Goal: Check status: Check status

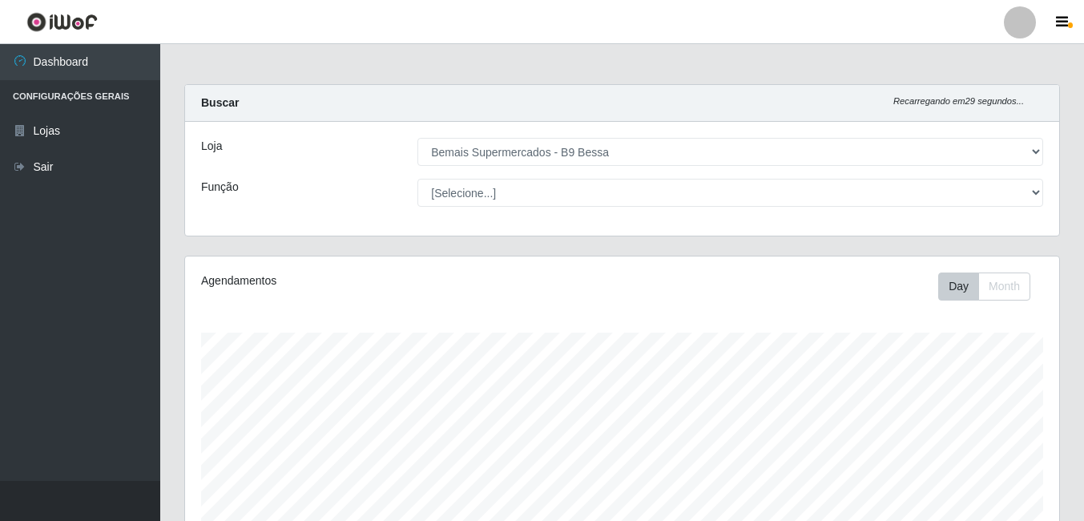
select select "410"
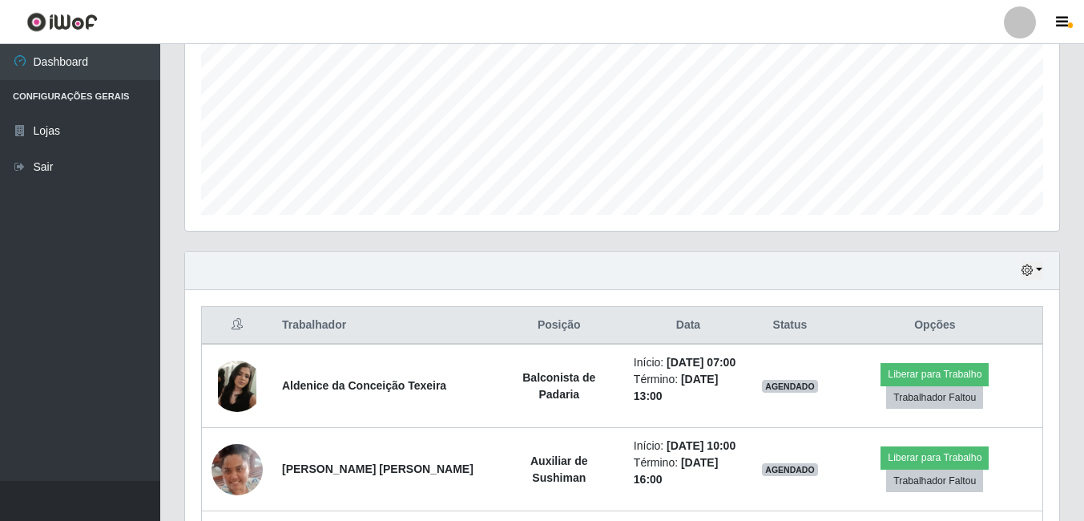
scroll to position [333, 874]
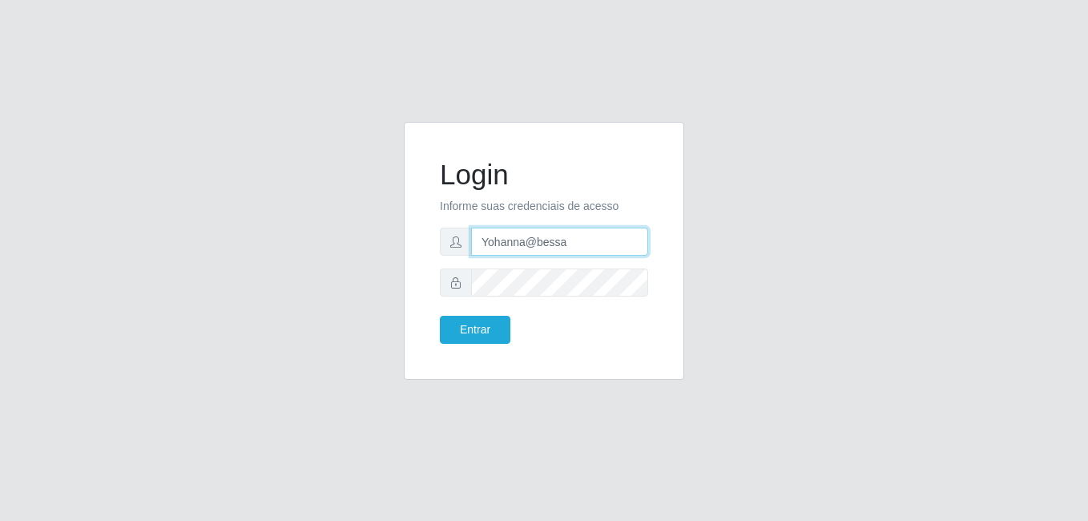
click at [619, 240] on input "Yohanna@bessa" at bounding box center [559, 242] width 177 height 28
click at [863, 115] on div "Login Informe suas credenciais de acesso [PERSON_NAME] Entrar" at bounding box center [544, 260] width 1088 height 521
click at [575, 238] on input "Yohanna@bessa" at bounding box center [559, 242] width 177 height 28
type input "Y"
type input "anaPat@B9"
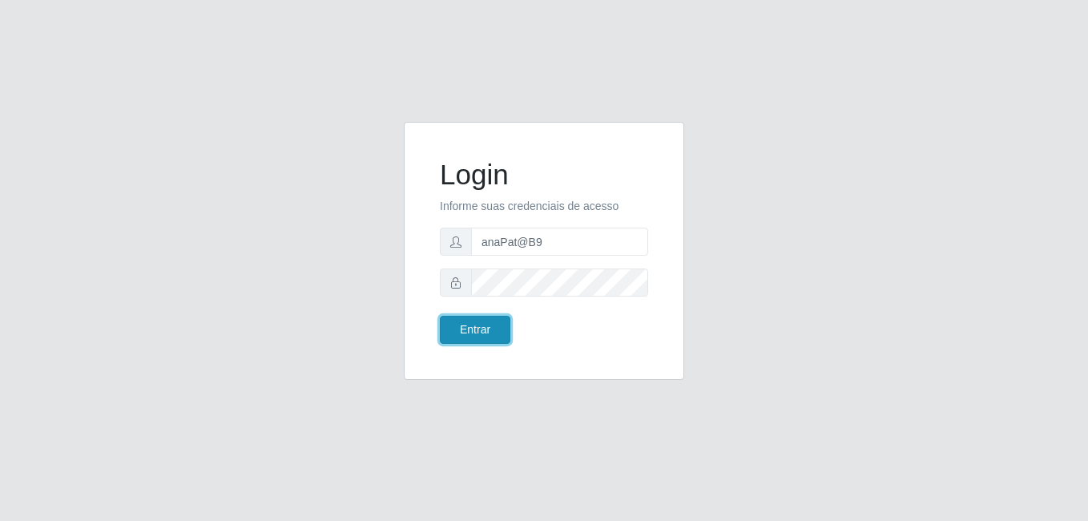
click at [490, 332] on button "Entrar" at bounding box center [475, 330] width 71 height 28
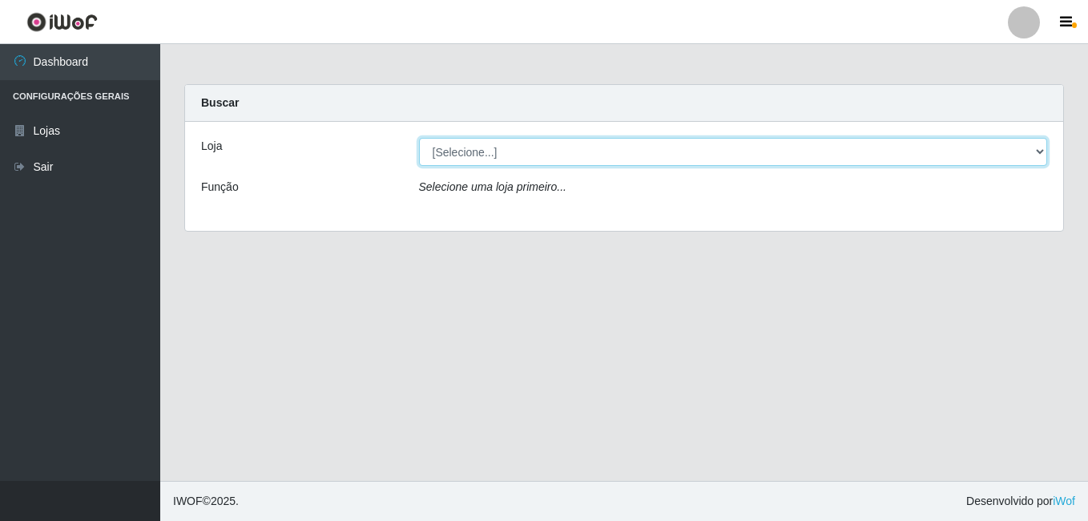
click at [983, 143] on select "[Selecione...] Bemais Supermercados - B9 Bessa" at bounding box center [733, 152] width 629 height 28
select select "410"
click at [419, 138] on select "[Selecione...] Bemais Supermercados - B9 Bessa" at bounding box center [733, 152] width 629 height 28
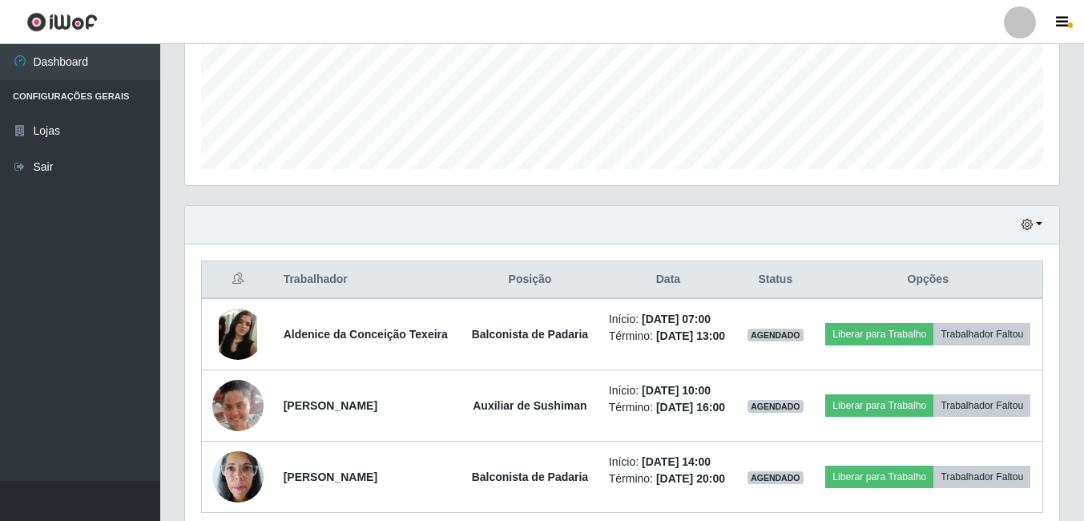
scroll to position [472, 0]
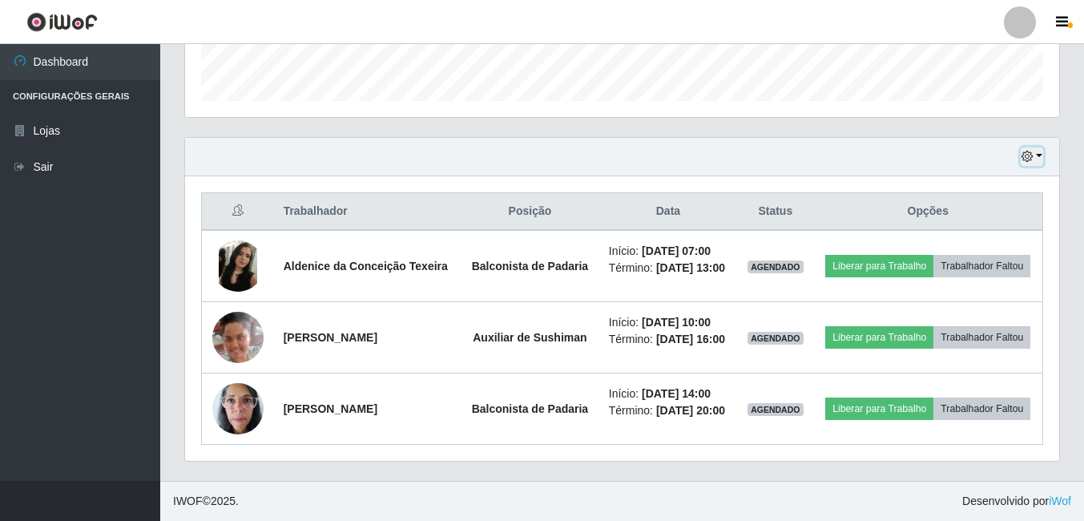
click at [1042, 158] on button "button" at bounding box center [1032, 156] width 22 height 18
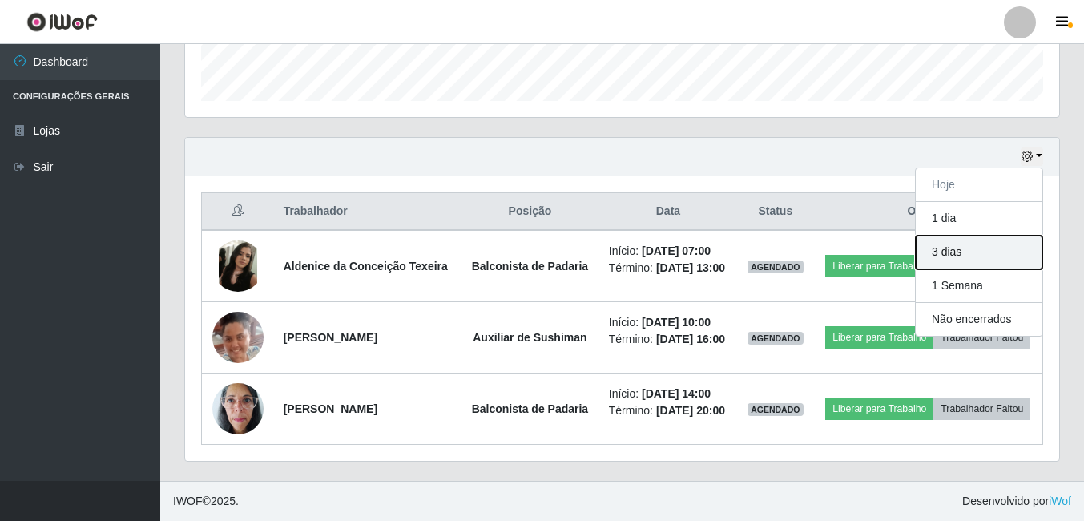
click at [971, 261] on button "3 dias" at bounding box center [979, 253] width 127 height 34
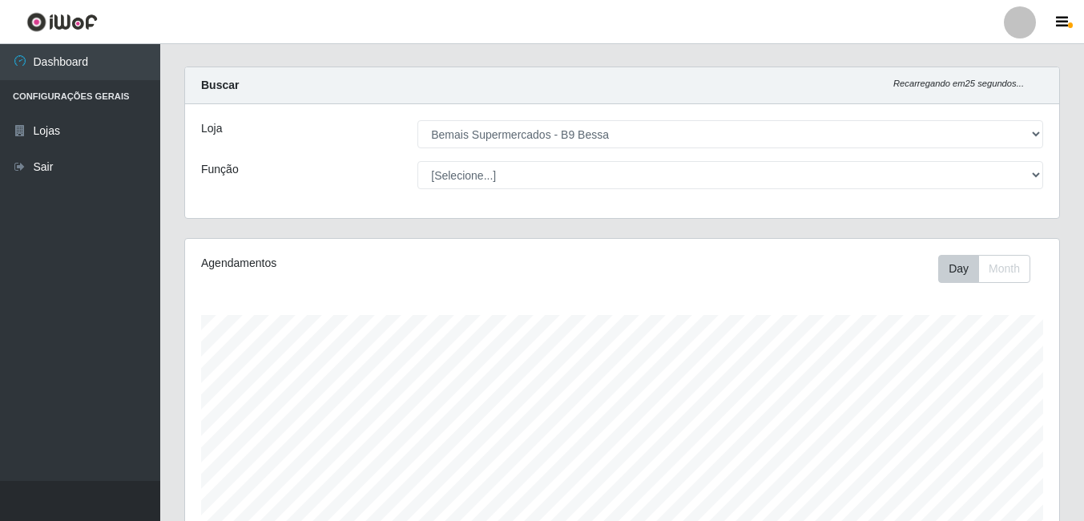
scroll to position [0, 0]
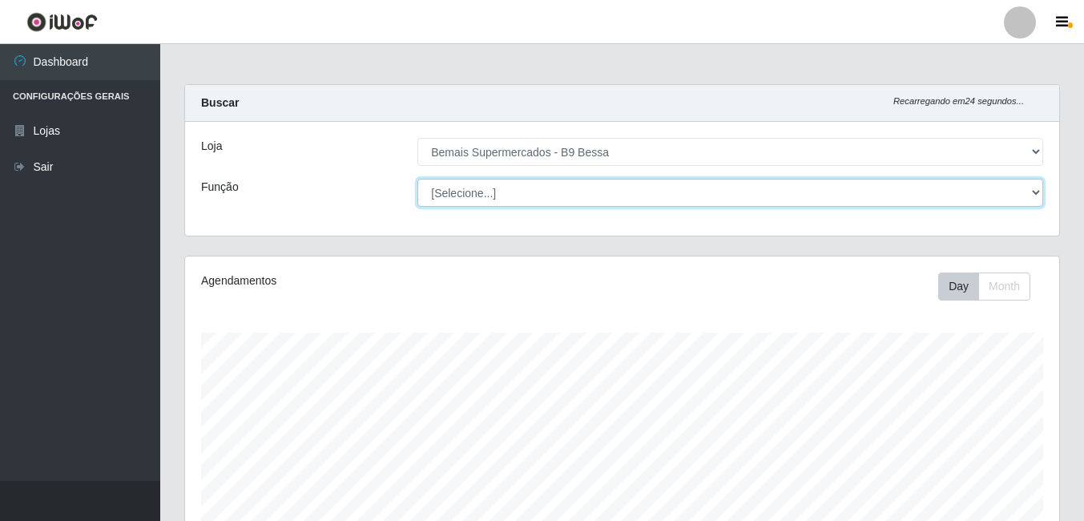
click at [1031, 198] on select "[Selecione...] ASG ASG + ASG ++ Auxiliar de Estoque Auxiliar de Estoque + Auxil…" at bounding box center [731, 193] width 626 height 28
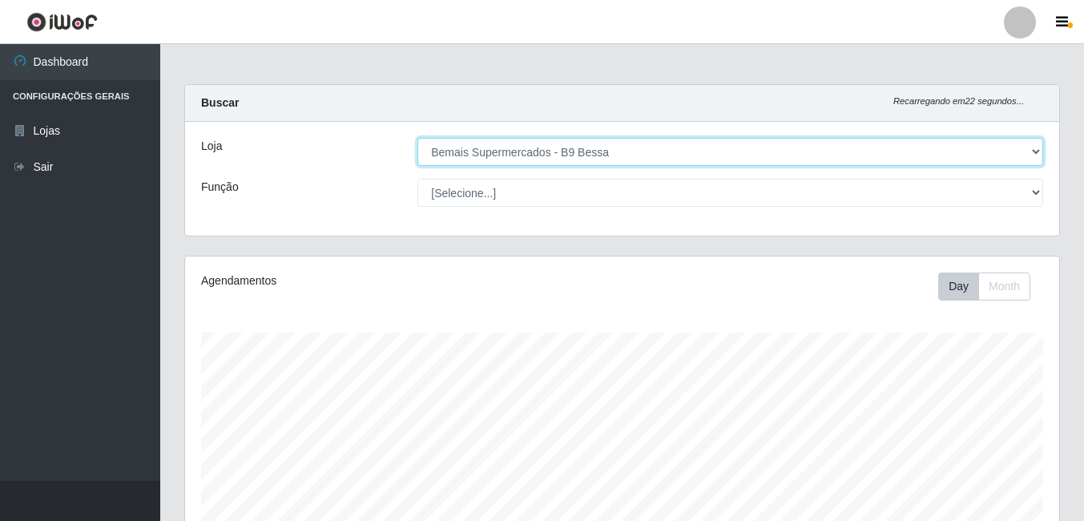
click at [1026, 158] on select "[Selecione...] Bemais Supermercados - B9 Bessa" at bounding box center [731, 152] width 626 height 28
click at [418, 138] on select "[Selecione...] Bemais Supermercados - B9 Bessa" at bounding box center [731, 152] width 626 height 28
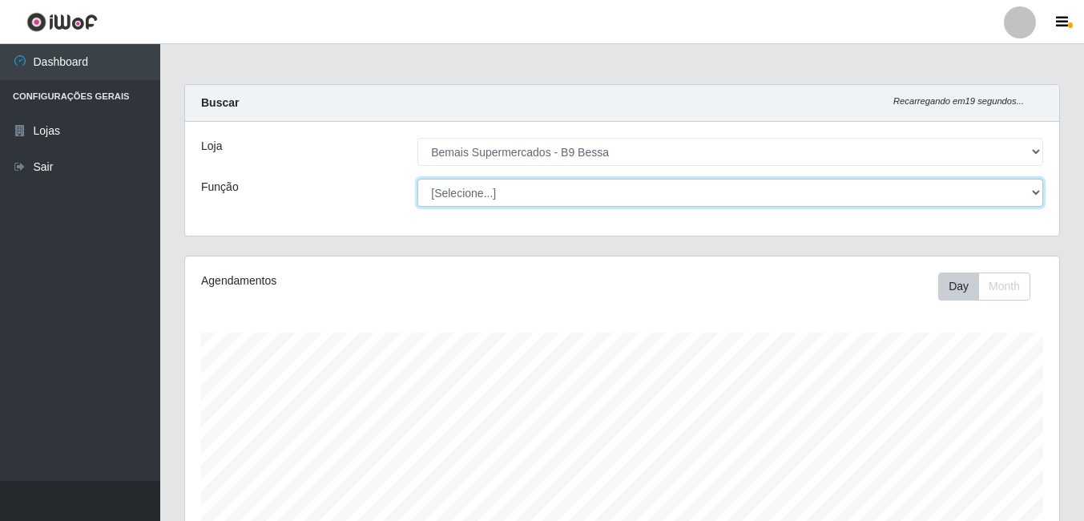
click at [1038, 194] on select "[Selecione...] ASG ASG + ASG ++ Auxiliar de Estoque Auxiliar de Estoque + Auxil…" at bounding box center [731, 193] width 626 height 28
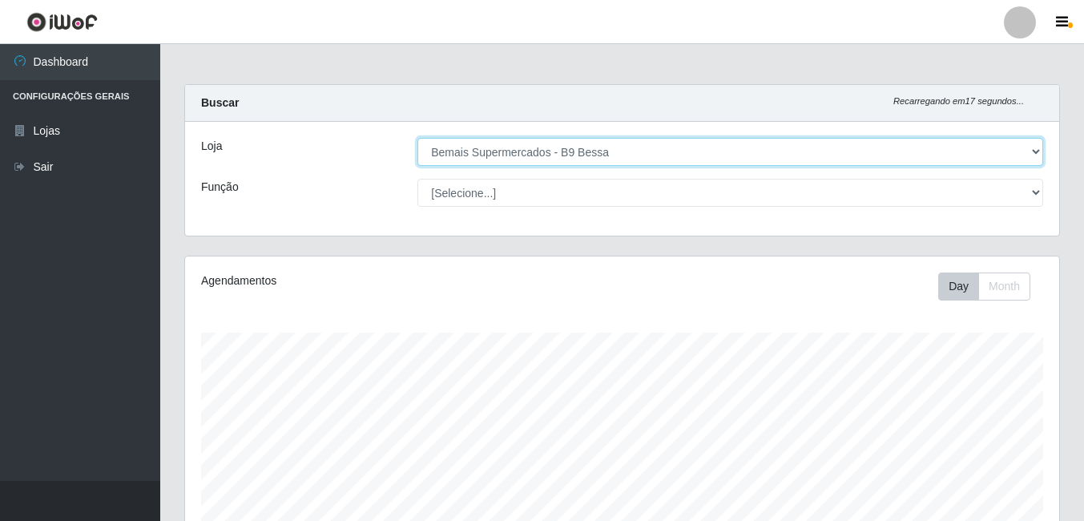
click at [1034, 151] on select "[Selecione...] Bemais Supermercados - B9 Bessa" at bounding box center [731, 152] width 626 height 28
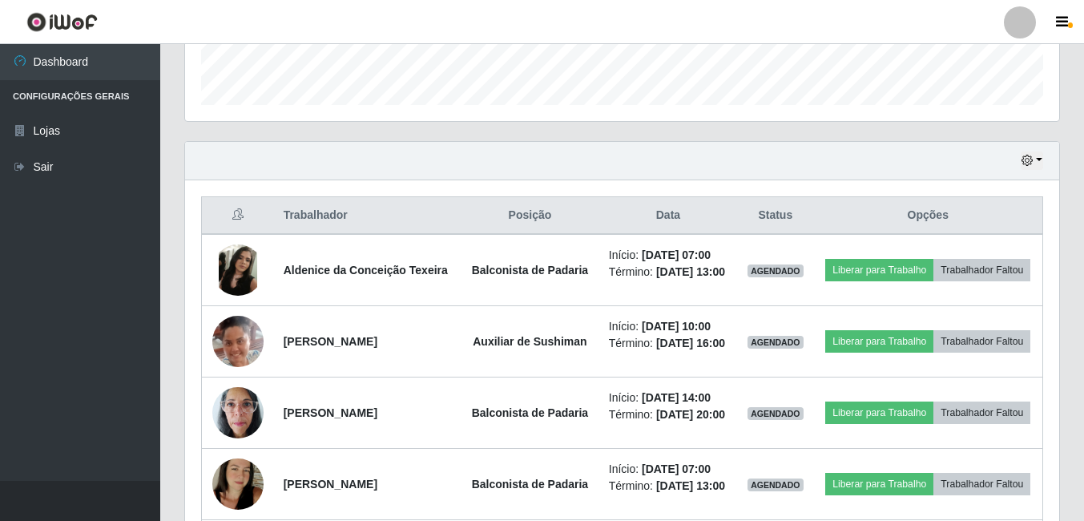
scroll to position [481, 0]
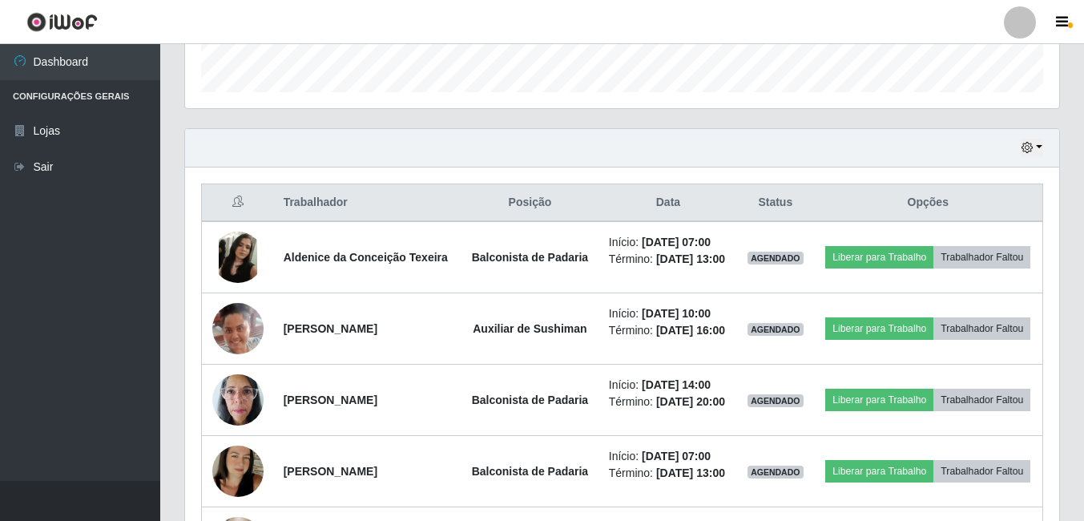
click at [1046, 143] on div "Hoje 1 dia 3 dias 1 Semana Não encerrados" at bounding box center [622, 148] width 874 height 38
click at [1039, 151] on button "button" at bounding box center [1032, 148] width 22 height 18
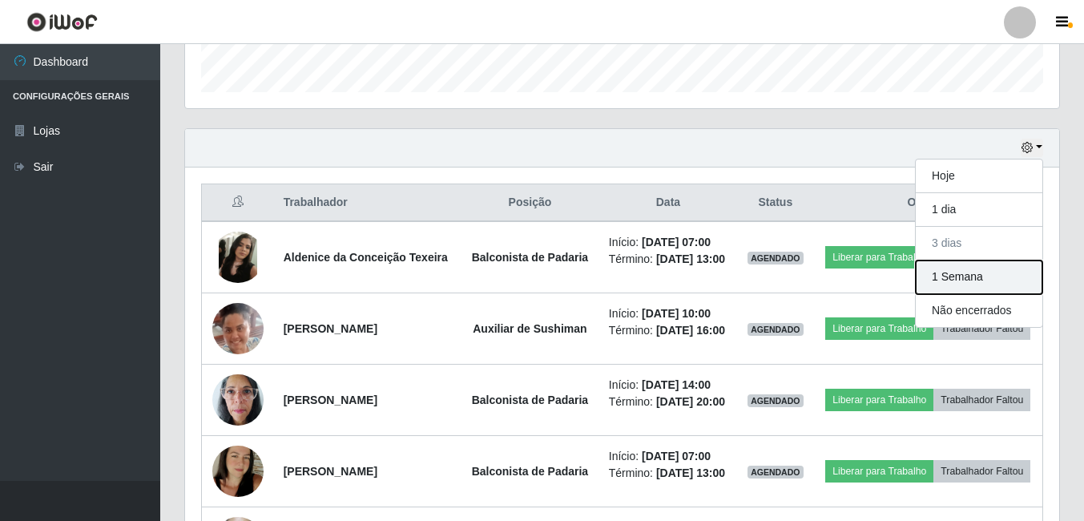
click at [997, 280] on button "1 Semana" at bounding box center [979, 277] width 127 height 34
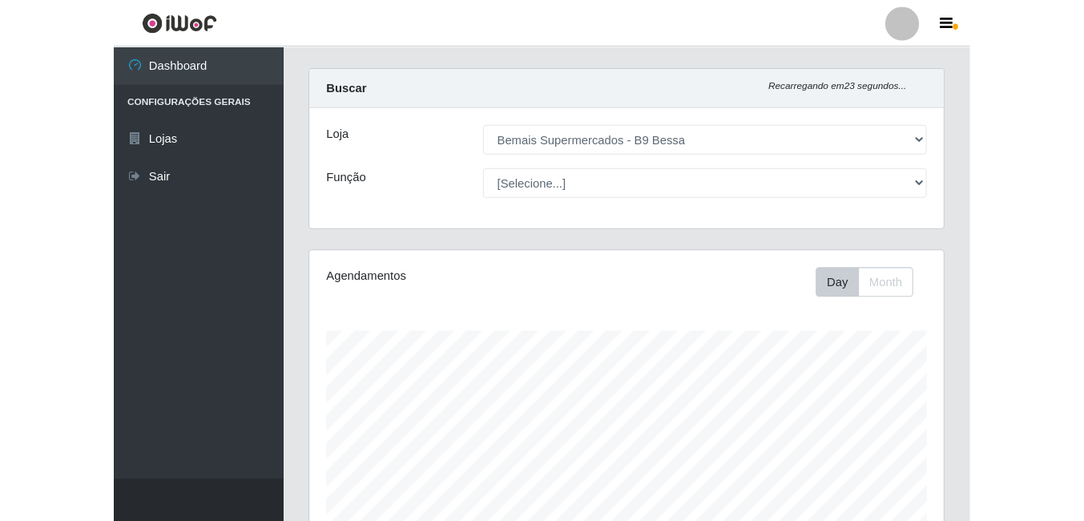
scroll to position [0, 0]
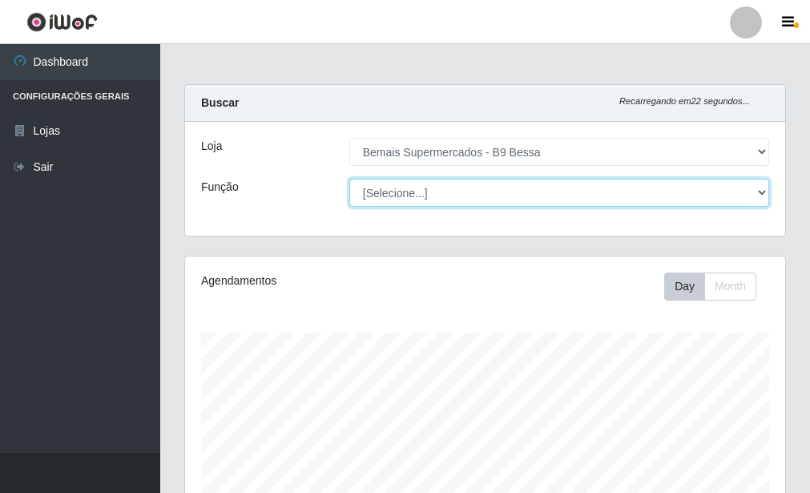
click at [762, 189] on select "[Selecione...] ASG ASG + ASG ++ Auxiliar de Estoque Auxiliar de Estoque + Auxil…" at bounding box center [559, 193] width 420 height 28
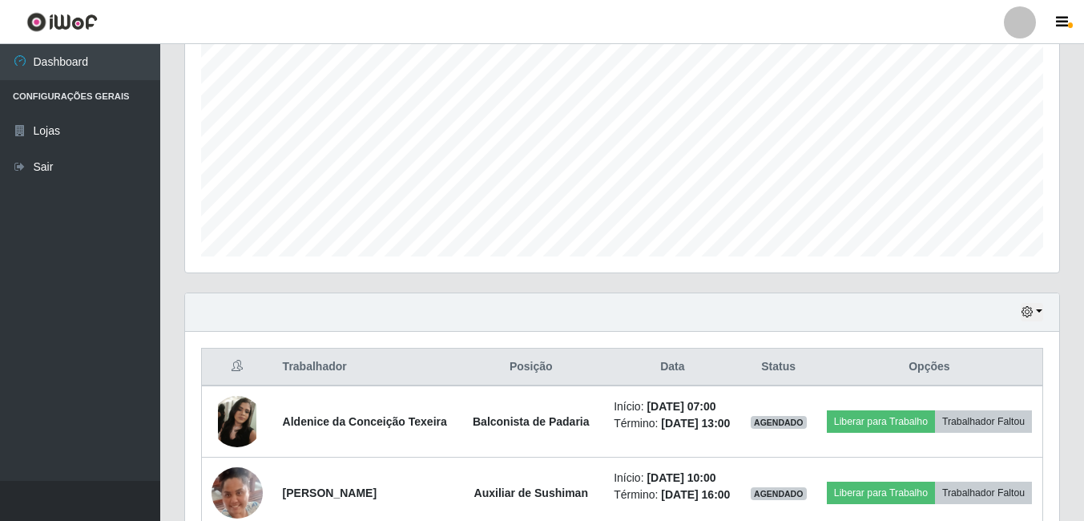
scroll to position [321, 0]
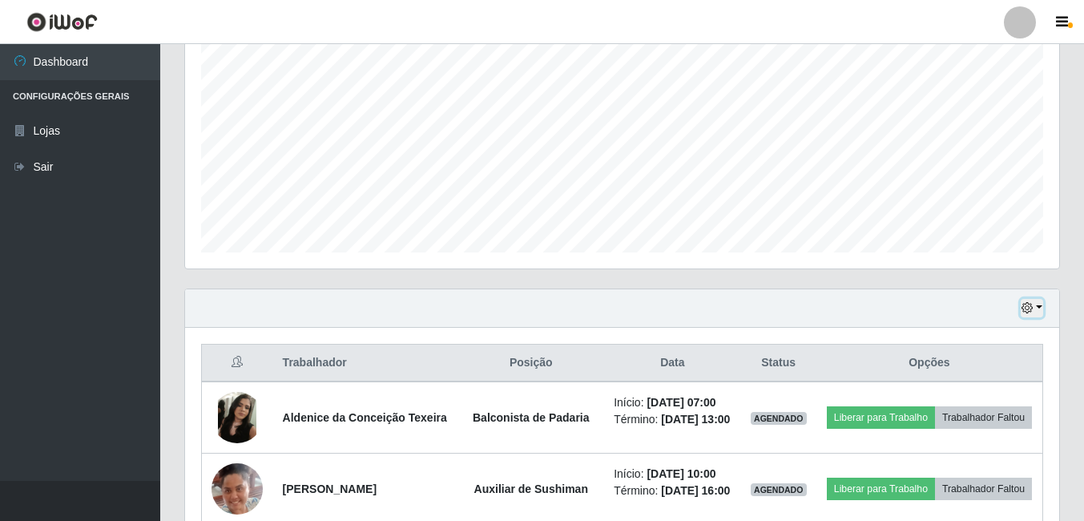
click at [1043, 308] on button "button" at bounding box center [1032, 308] width 22 height 18
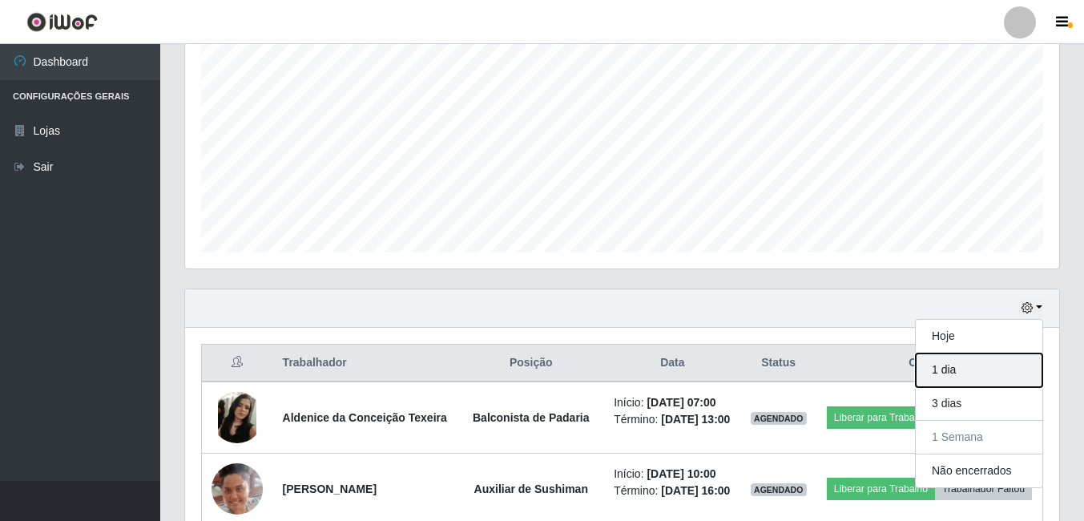
click at [951, 377] on button "1 dia" at bounding box center [979, 370] width 127 height 34
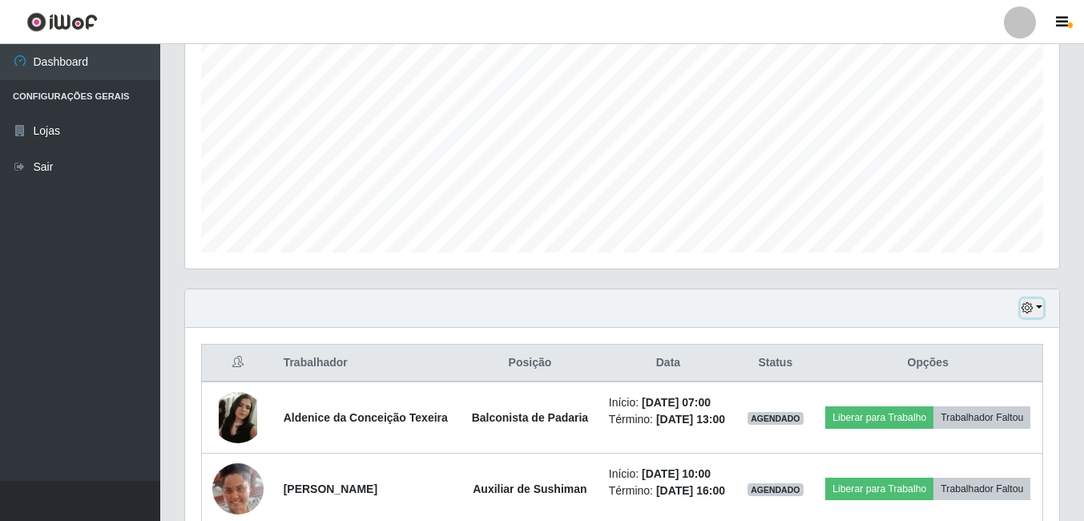
click at [1041, 310] on button "button" at bounding box center [1032, 308] width 22 height 18
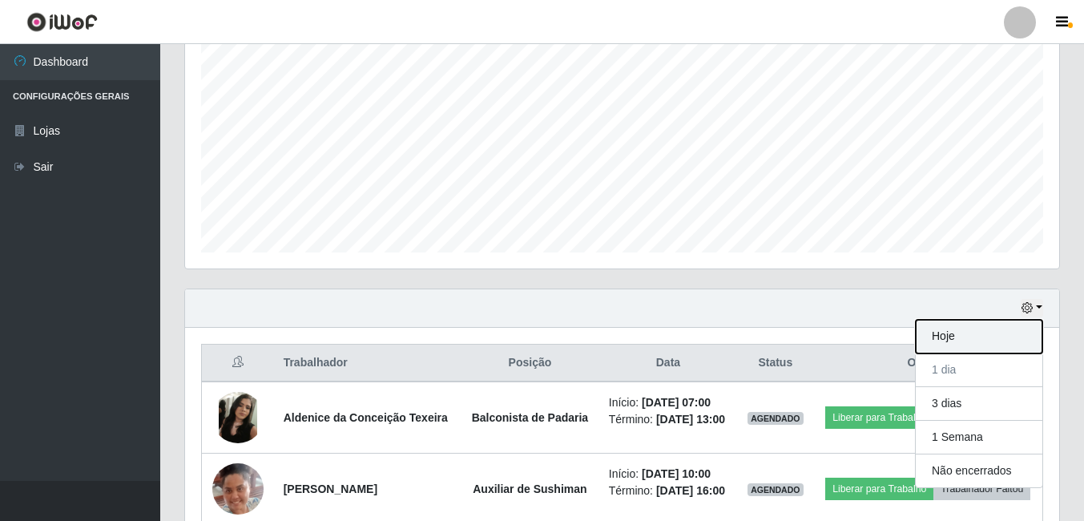
click at [999, 335] on button "Hoje" at bounding box center [979, 337] width 127 height 34
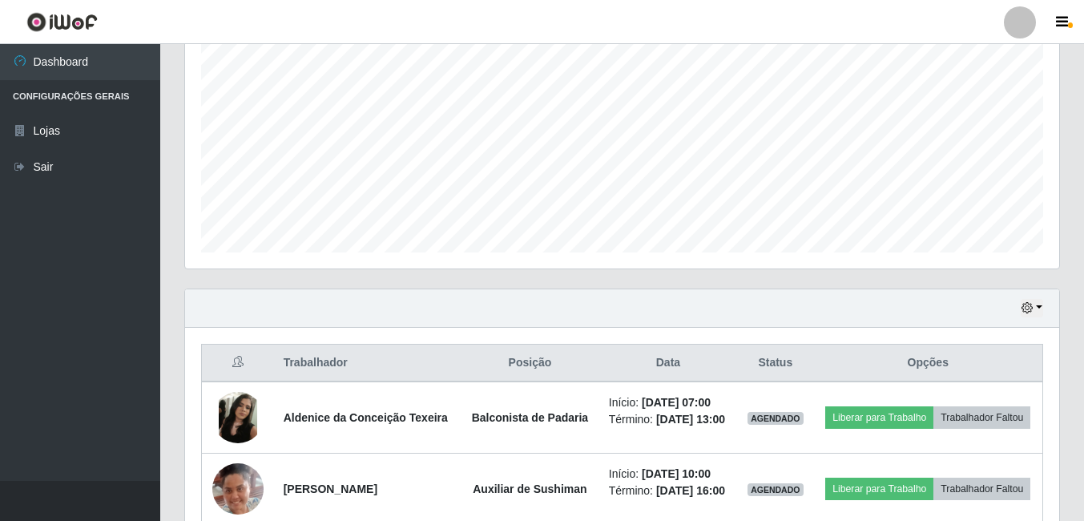
scroll to position [472, 0]
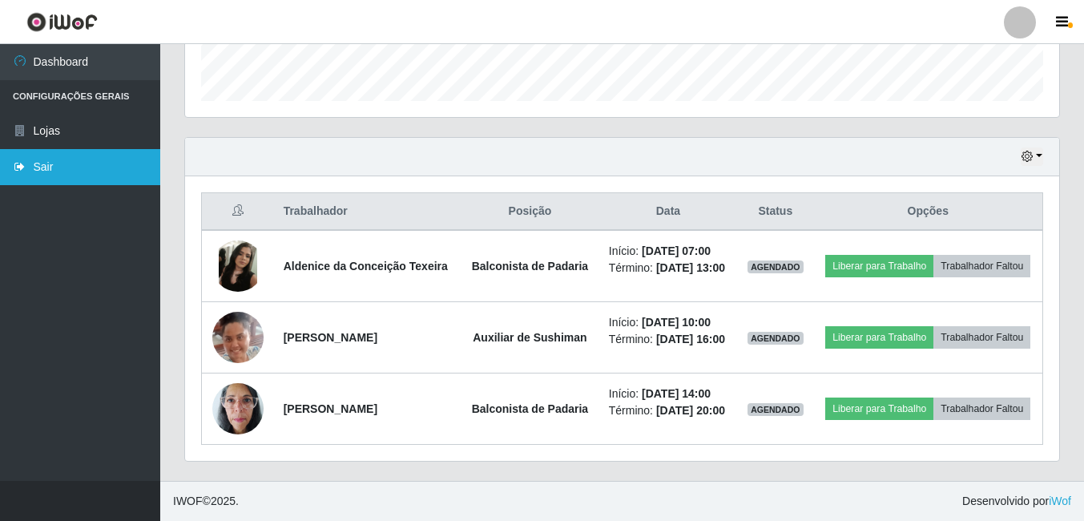
click at [65, 161] on link "Sair" at bounding box center [80, 167] width 160 height 36
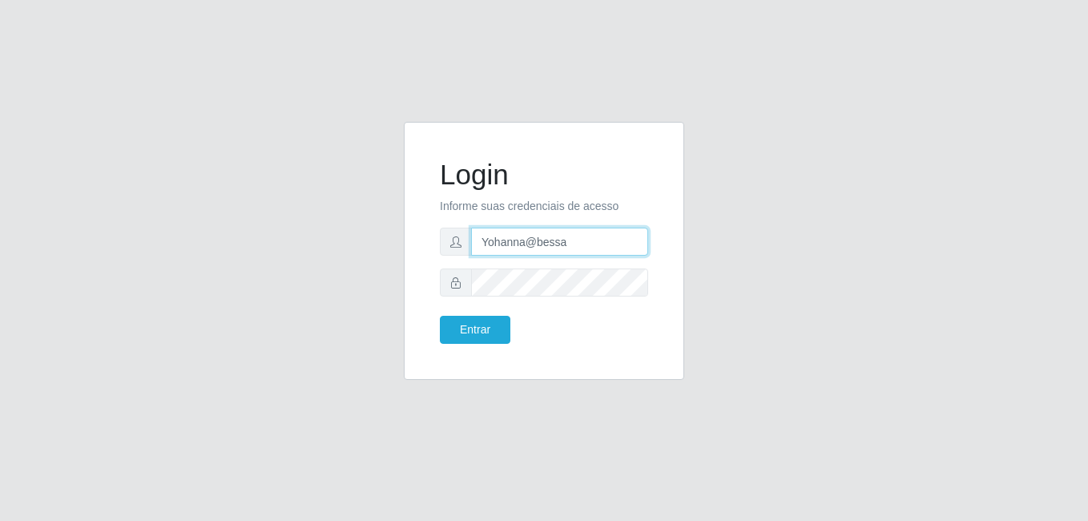
click at [600, 244] on input "Yohanna@bessa" at bounding box center [559, 242] width 177 height 28
type input "Y"
type input "sabrina@b9"
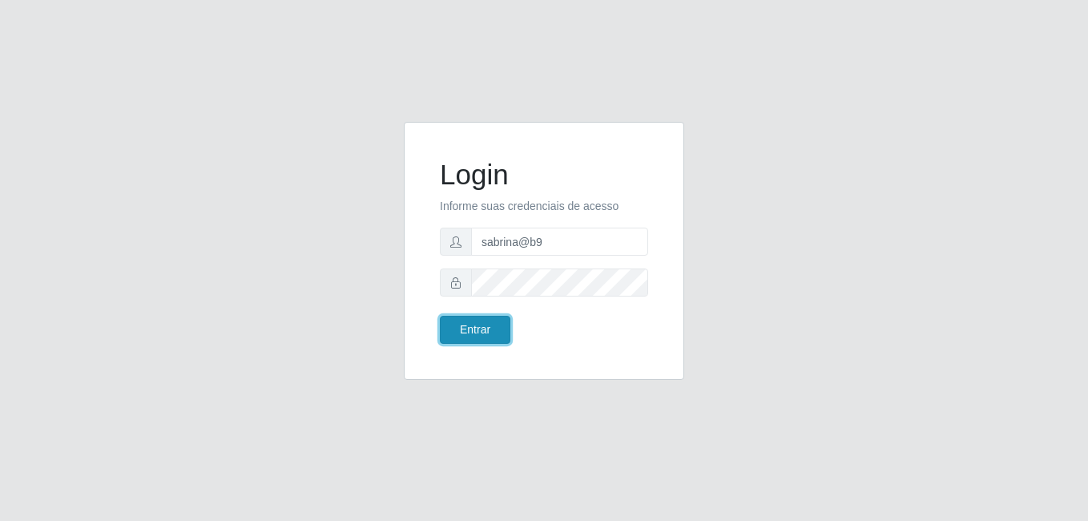
click at [477, 330] on button "Entrar" at bounding box center [475, 330] width 71 height 28
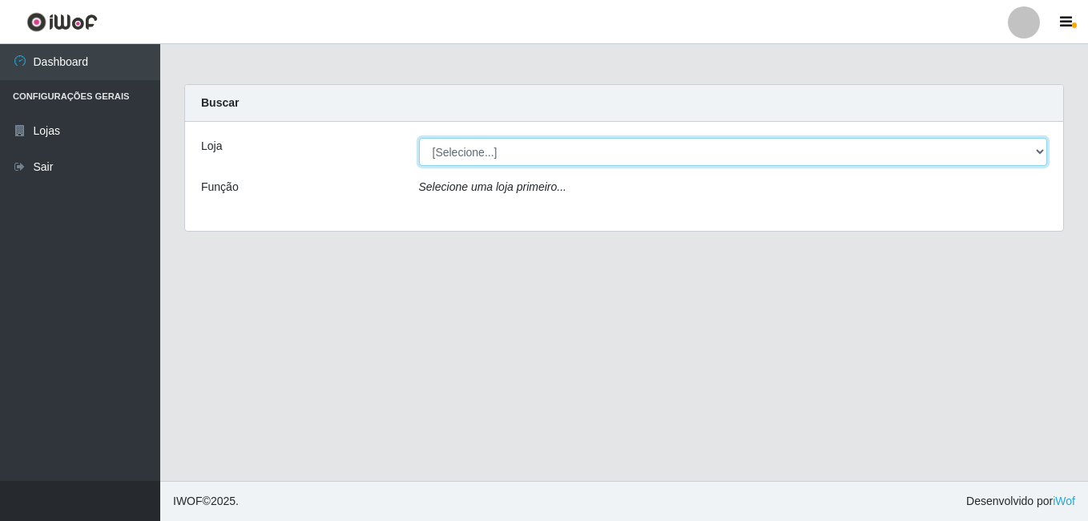
click at [1043, 149] on select "[Selecione...] Bemais Supermercados - B9 Bessa" at bounding box center [733, 152] width 629 height 28
select select "410"
click at [419, 138] on select "[Selecione...] Bemais Supermercados - B9 Bessa" at bounding box center [733, 152] width 629 height 28
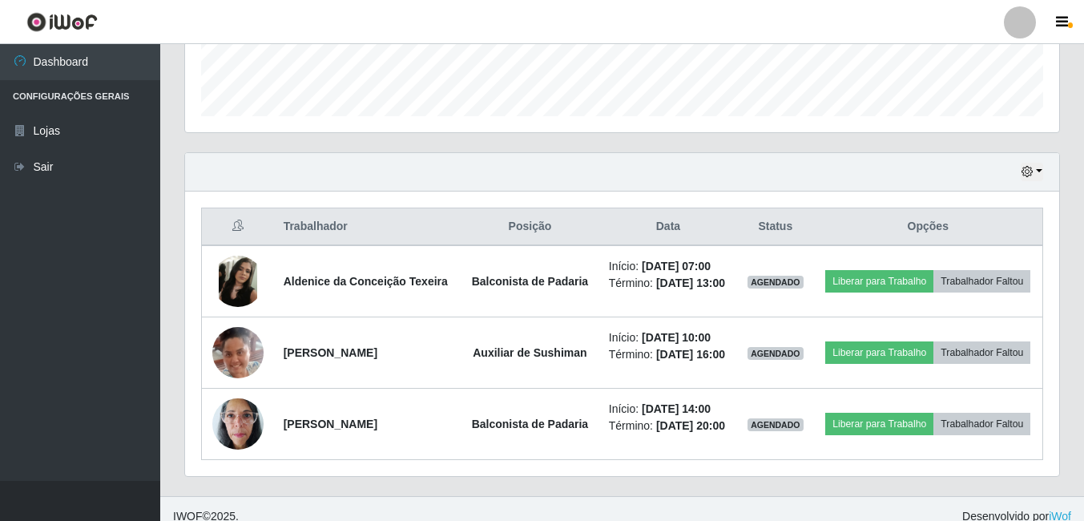
scroll to position [472, 0]
